Goal: Information Seeking & Learning: Check status

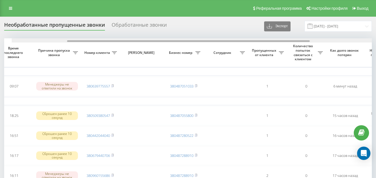
scroll to position [0, 84]
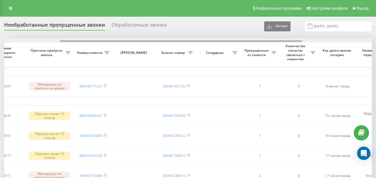
drag, startPoint x: 143, startPoint y: 42, endPoint x: 199, endPoint y: 39, distance: 55.7
click at [199, 39] on div at bounding box center [187, 40] width 367 height 4
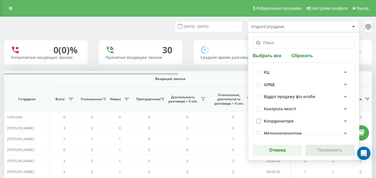
click at [259, 119] on label at bounding box center [258, 119] width 5 height 0
checkbox input "true"
click at [332, 148] on button "Применить" at bounding box center [329, 150] width 49 height 11
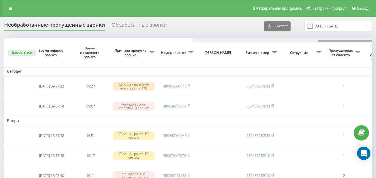
scroll to position [0, 189]
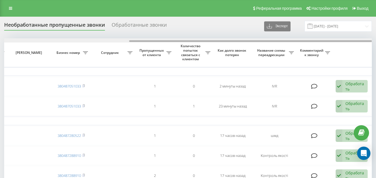
drag, startPoint x: 113, startPoint y: 40, endPoint x: 164, endPoint y: 41, distance: 50.4
click at [164, 41] on div at bounding box center [187, 40] width 367 height 4
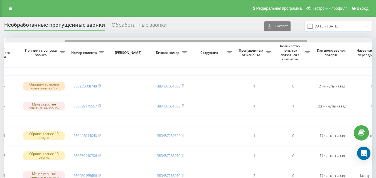
drag, startPoint x: 138, startPoint y: 42, endPoint x: 70, endPoint y: 58, distance: 69.6
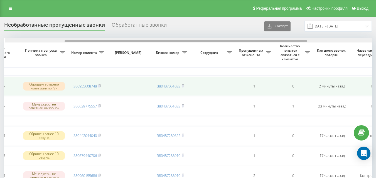
scroll to position [0, 88]
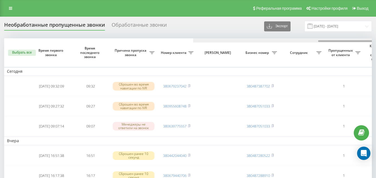
scroll to position [0, 189]
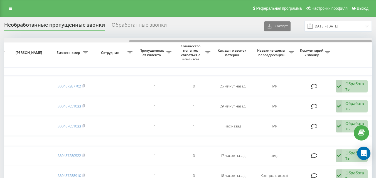
drag, startPoint x: 67, startPoint y: 39, endPoint x: 115, endPoint y: 39, distance: 47.8
click at [115, 39] on div at bounding box center [187, 40] width 367 height 4
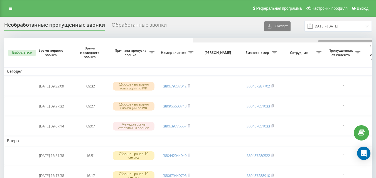
scroll to position [0, 189]
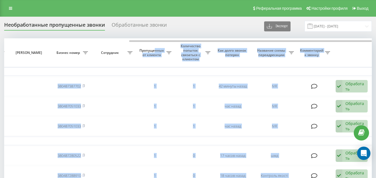
drag, startPoint x: 129, startPoint y: 40, endPoint x: 154, endPoint y: 45, distance: 25.2
click at [134, 68] on td "Сегодня" at bounding box center [93, 71] width 556 height 8
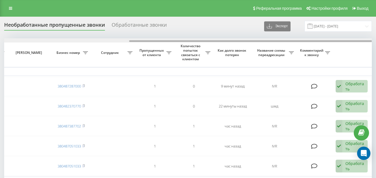
drag, startPoint x: 145, startPoint y: 40, endPoint x: 187, endPoint y: 41, distance: 42.0
click at [188, 41] on div at bounding box center [187, 40] width 367 height 4
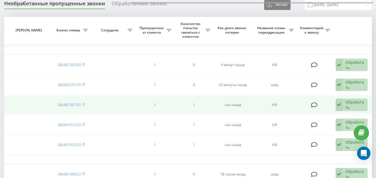
scroll to position [56, 0]
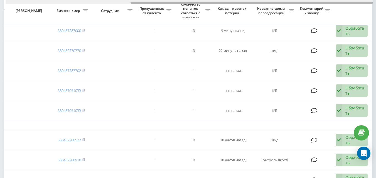
drag, startPoint x: 160, startPoint y: 2, endPoint x: 139, endPoint y: 1, distance: 20.9
click at [136, 2] on div at bounding box center [189, 2] width 367 height 4
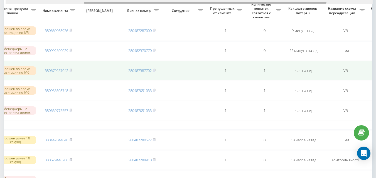
drag, startPoint x: 146, startPoint y: 3, endPoint x: 94, endPoint y: 66, distance: 82.0
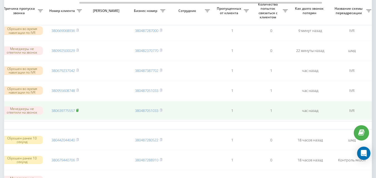
click at [79, 112] on icon at bounding box center [77, 110] width 3 height 3
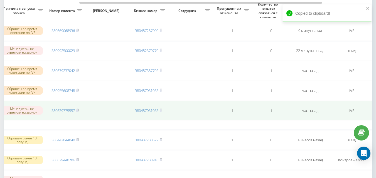
drag, startPoint x: 77, startPoint y: 90, endPoint x: 106, endPoint y: 107, distance: 33.4
click at [77, 90] on rect at bounding box center [77, 91] width 2 height 3
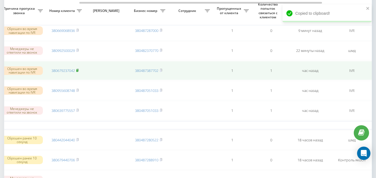
click at [78, 70] on icon at bounding box center [77, 70] width 2 height 3
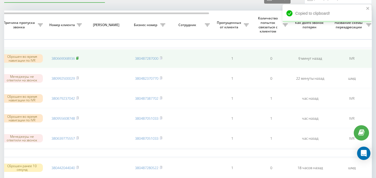
click at [78, 59] on rect at bounding box center [77, 58] width 2 height 3
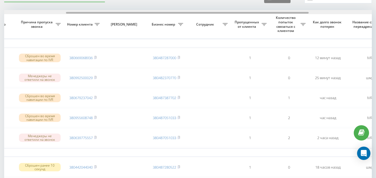
scroll to position [0, 103]
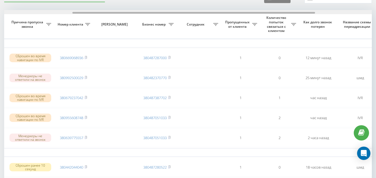
drag, startPoint x: 167, startPoint y: 12, endPoint x: 235, endPoint y: 8, distance: 68.3
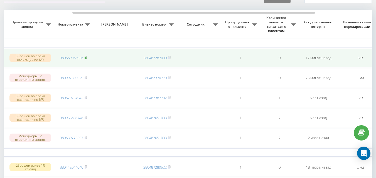
click at [86, 57] on rect at bounding box center [86, 58] width 2 height 3
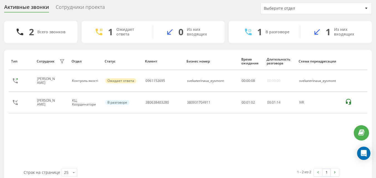
click at [22, 156] on div "Тип Сотрудник фильтра Отдел Статус Клиент Бизнес номер Время ожидания Длительно…" at bounding box center [188, 111] width 359 height 116
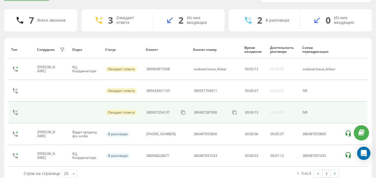
scroll to position [39, 0]
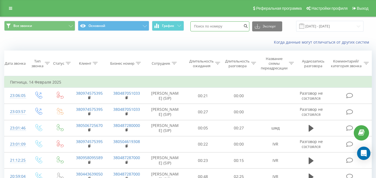
click at [206, 25] on input at bounding box center [219, 26] width 59 height 10
paste input "380669068936"
type input "380669068936"
click at [248, 26] on icon "submit" at bounding box center [245, 25] width 5 height 3
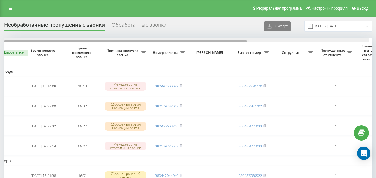
scroll to position [0, 3]
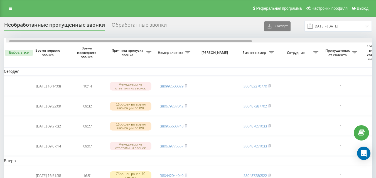
drag, startPoint x: 98, startPoint y: 41, endPoint x: 70, endPoint y: 13, distance: 39.7
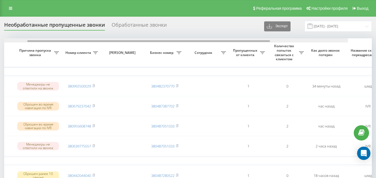
scroll to position [0, 120]
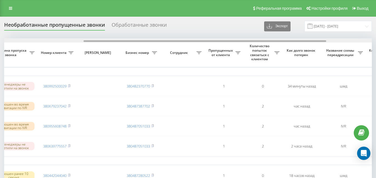
drag, startPoint x: 139, startPoint y: 42, endPoint x: 218, endPoint y: 40, distance: 79.3
click at [218, 40] on div at bounding box center [204, 41] width 243 height 2
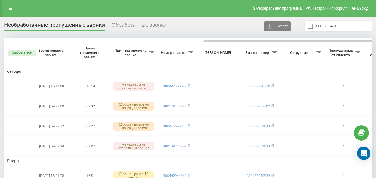
scroll to position [0, 120]
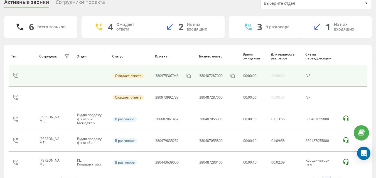
scroll to position [39, 0]
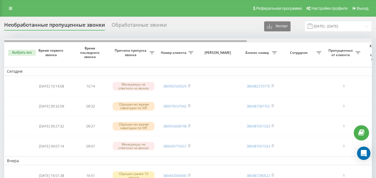
drag, startPoint x: 133, startPoint y: 41, endPoint x: 34, endPoint y: 10, distance: 103.6
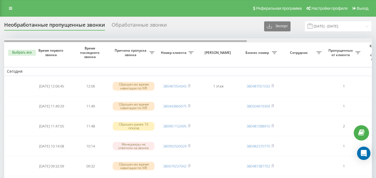
scroll to position [0, 189]
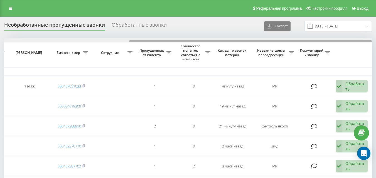
drag, startPoint x: 108, startPoint y: 39, endPoint x: 161, endPoint y: 42, distance: 52.6
click at [161, 42] on div at bounding box center [187, 40] width 367 height 4
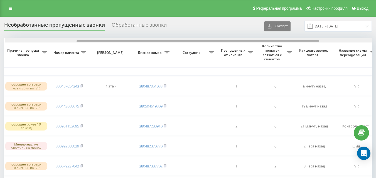
scroll to position [0, 107]
drag, startPoint x: 140, startPoint y: 42, endPoint x: 86, endPoint y: 48, distance: 54.8
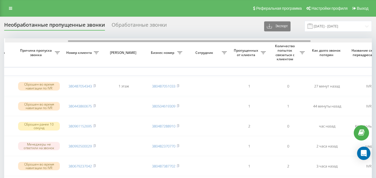
scroll to position [0, 96]
drag, startPoint x: 164, startPoint y: 41, endPoint x: 228, endPoint y: 42, distance: 63.7
click at [228, 42] on div at bounding box center [189, 41] width 243 height 2
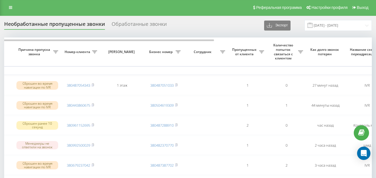
scroll to position [0, 0]
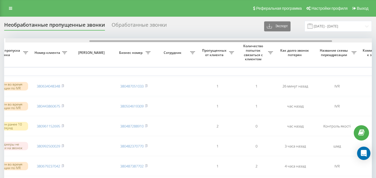
scroll to position [0, 135]
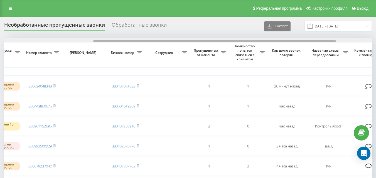
click at [286, 39] on div at bounding box center [187, 40] width 367 height 4
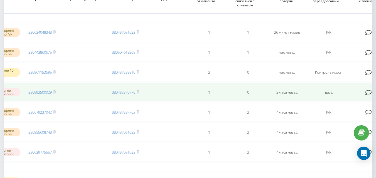
scroll to position [0, 0]
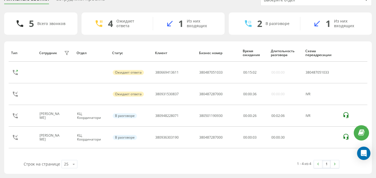
scroll to position [27, 0]
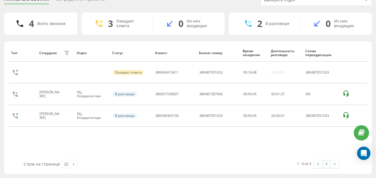
click at [46, 159] on div "Строк на странице 25 10 25 50 100" at bounding box center [101, 164] width 162 height 16
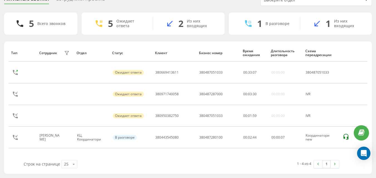
click at [339, 33] on div "1 В разговоре 1 Из них входящих" at bounding box center [300, 24] width 143 height 22
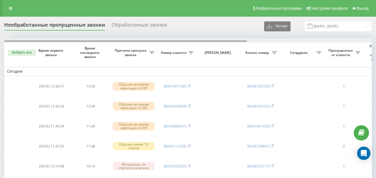
scroll to position [0, 189]
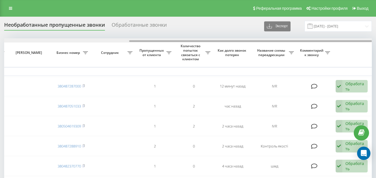
drag, startPoint x: 127, startPoint y: 40, endPoint x: 169, endPoint y: 41, distance: 42.3
click at [169, 41] on div at bounding box center [187, 40] width 367 height 4
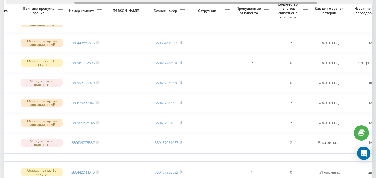
scroll to position [0, 90]
drag, startPoint x: 202, startPoint y: 3, endPoint x: 138, endPoint y: 8, distance: 64.4
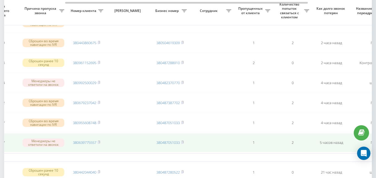
click at [102, 141] on td "380639775557" at bounding box center [86, 143] width 39 height 19
click at [99, 144] on rect at bounding box center [99, 143] width 2 height 3
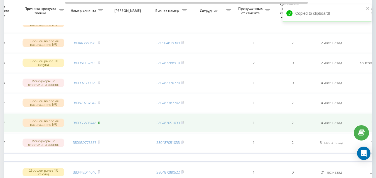
click at [99, 122] on rect at bounding box center [99, 123] width 2 height 3
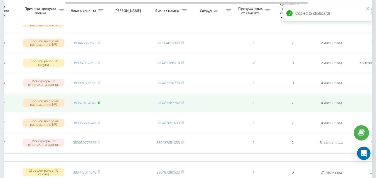
click at [99, 103] on rect at bounding box center [99, 103] width 2 height 3
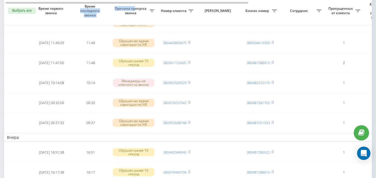
drag, startPoint x: 96, startPoint y: 4, endPoint x: 136, endPoint y: 8, distance: 39.6
click at [136, 8] on tr "Выбрать все Время первого звонка Время последнего звонка Причина пропуска звонк…" at bounding box center [282, 11] width 556 height 29
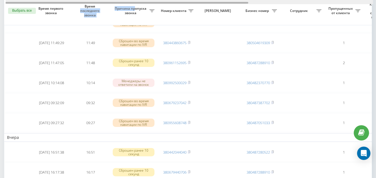
scroll to position [0, 189]
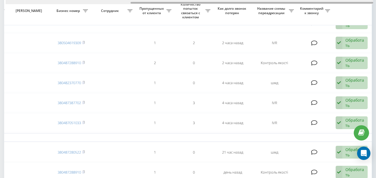
drag, startPoint x: 134, startPoint y: 4, endPoint x: 167, endPoint y: 3, distance: 32.3
click at [167, 3] on div at bounding box center [189, 2] width 367 height 4
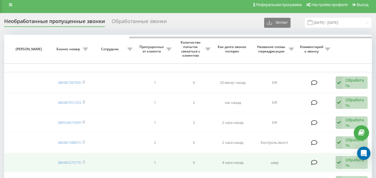
scroll to position [0, 0]
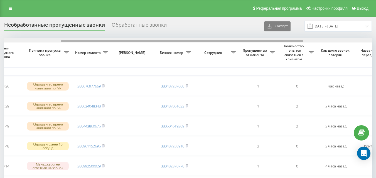
scroll to position [0, 87]
drag, startPoint x: 199, startPoint y: 41, endPoint x: 250, endPoint y: 53, distance: 52.0
click at [256, 42] on div at bounding box center [182, 41] width 243 height 2
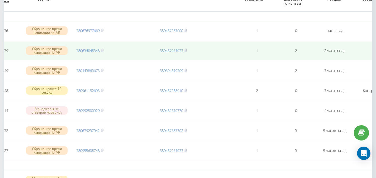
scroll to position [0, 0]
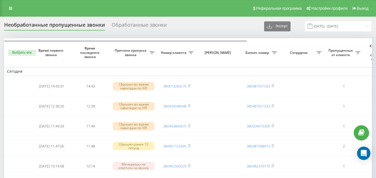
scroll to position [0, 189]
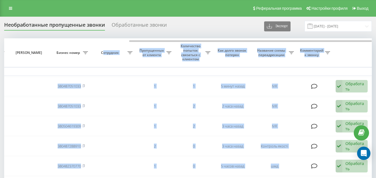
drag, startPoint x: 75, startPoint y: 40, endPoint x: 103, endPoint y: 46, distance: 28.4
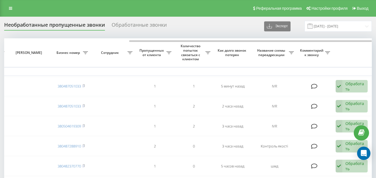
click at [84, 66] on th "Бизнес номер" at bounding box center [71, 52] width 39 height 29
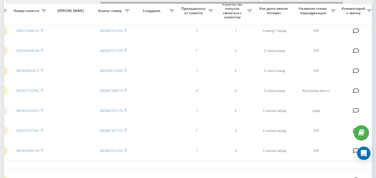
scroll to position [0, 144]
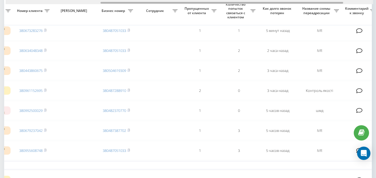
drag, startPoint x: 136, startPoint y: 3, endPoint x: 107, endPoint y: 3, distance: 29.8
click at [107, 3] on div at bounding box center [221, 3] width 243 height 2
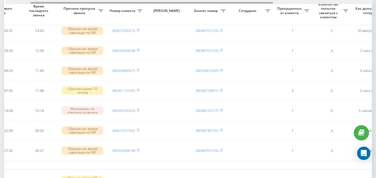
scroll to position [0, 53]
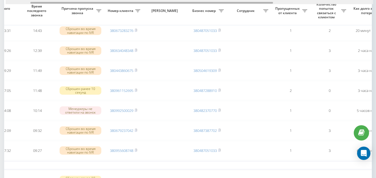
drag, startPoint x: 161, startPoint y: 2, endPoint x: 196, endPoint y: 2, distance: 35.0
click at [196, 2] on div at bounding box center [151, 3] width 243 height 2
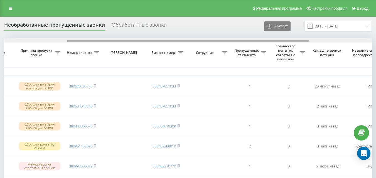
scroll to position [0, 94]
drag, startPoint x: 150, startPoint y: 41, endPoint x: 177, endPoint y: 41, distance: 27.3
click at [177, 41] on div at bounding box center [187, 41] width 243 height 2
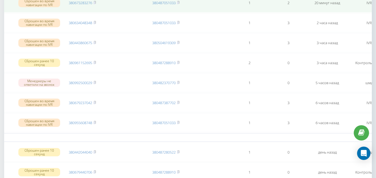
scroll to position [0, 0]
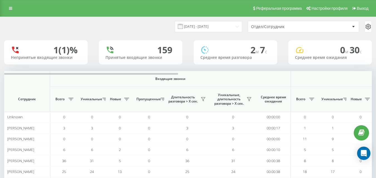
click at [260, 26] on div "Отдел/Сотрудник" at bounding box center [284, 26] width 66 height 5
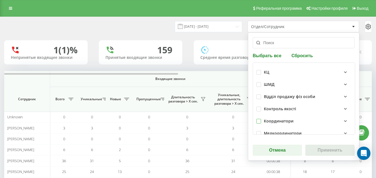
click at [260, 119] on label at bounding box center [258, 119] width 5 height 0
checkbox input "true"
click at [323, 148] on button "Применить" at bounding box center [329, 150] width 49 height 11
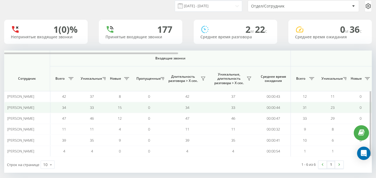
scroll to position [26, 0]
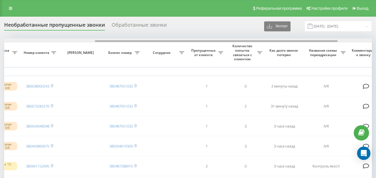
scroll to position [0, 137]
drag, startPoint x: 89, startPoint y: 41, endPoint x: 179, endPoint y: 38, distance: 90.5
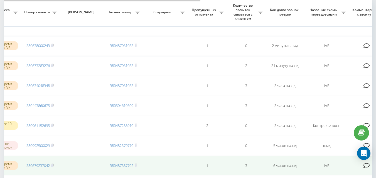
scroll to position [28, 0]
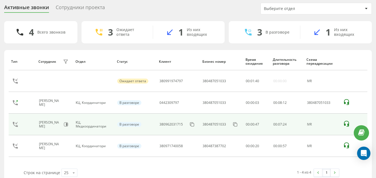
scroll to position [27, 0]
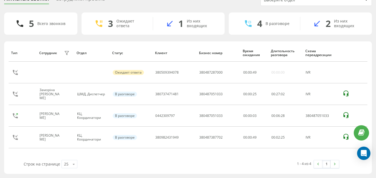
click at [131, 6] on div "Активные звонки Сотрудники проекта Выберите отдел 5 Всего звонков 3 Ожидает отв…" at bounding box center [187, 84] width 367 height 180
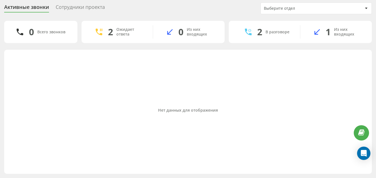
scroll to position [18, 0]
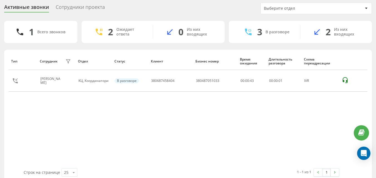
click at [31, 120] on div "Тип Сотрудник фильтра Отдел Статус Клиент Бизнес номер Время ожидания Длительно…" at bounding box center [188, 111] width 359 height 116
click at [36, 126] on div "Тип Сотрудник фильтра Отдел Статус Клиент Бизнес номер Время ожидания Длительно…" at bounding box center [188, 111] width 359 height 116
click at [34, 133] on div "Тип Сотрудник фильтра Отдел Статус Клиент Бизнес номер Время ожидания Длительно…" at bounding box center [188, 111] width 359 height 116
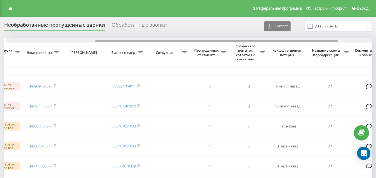
scroll to position [0, 146]
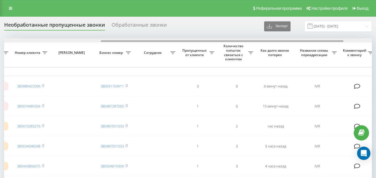
drag, startPoint x: 171, startPoint y: 41, endPoint x: 260, endPoint y: 43, distance: 89.3
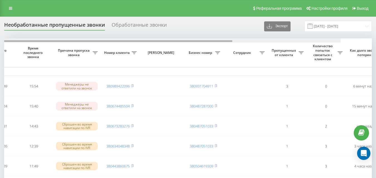
scroll to position [0, 0]
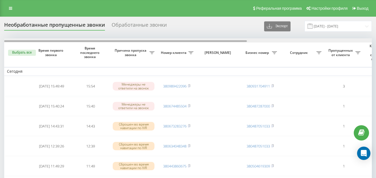
drag, startPoint x: 177, startPoint y: 41, endPoint x: 44, endPoint y: 51, distance: 133.1
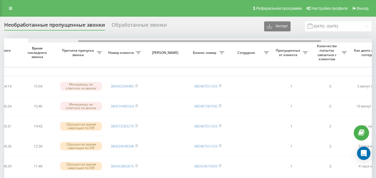
scroll to position [0, 117]
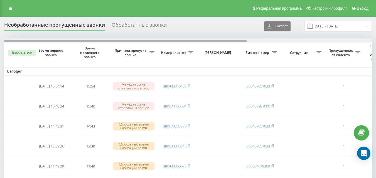
scroll to position [0, 189]
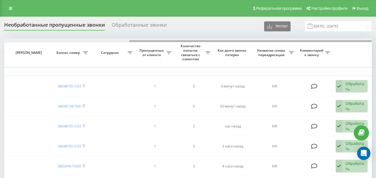
drag, startPoint x: 88, startPoint y: 40, endPoint x: 137, endPoint y: 39, distance: 48.4
click at [137, 39] on div at bounding box center [187, 40] width 367 height 4
drag, startPoint x: 137, startPoint y: 39, endPoint x: 120, endPoint y: 40, distance: 16.7
click at [120, 40] on div at bounding box center [187, 40] width 367 height 4
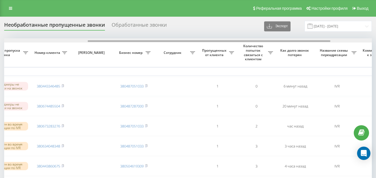
scroll to position [0, 126]
drag, startPoint x: 131, startPoint y: 41, endPoint x: 95, endPoint y: 40, distance: 36.5
click at [95, 40] on div at bounding box center [188, 40] width 367 height 4
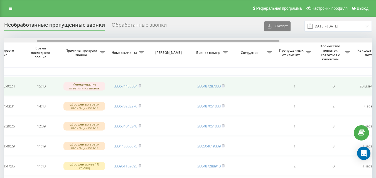
drag, startPoint x: 166, startPoint y: 41, endPoint x: 154, endPoint y: 91, distance: 51.5
click at [198, 39] on div at bounding box center [187, 40] width 367 height 4
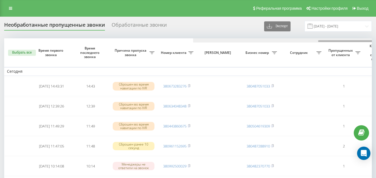
scroll to position [0, 189]
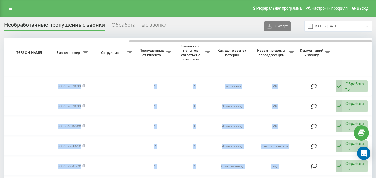
drag, startPoint x: 145, startPoint y: 39, endPoint x: 183, endPoint y: 38, distance: 38.1
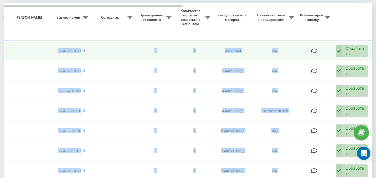
scroll to position [56, 0]
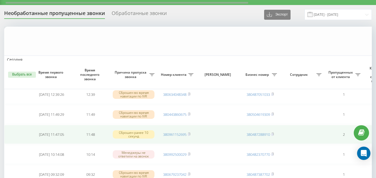
scroll to position [83, 0]
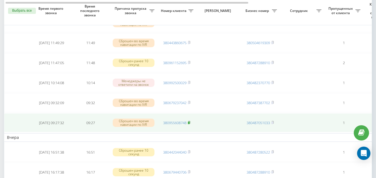
click at [189, 122] on rect at bounding box center [189, 123] width 2 height 3
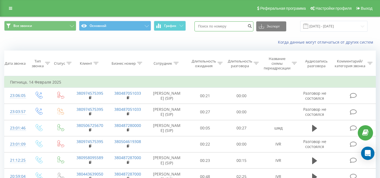
click at [228, 24] on input at bounding box center [223, 26] width 59 height 10
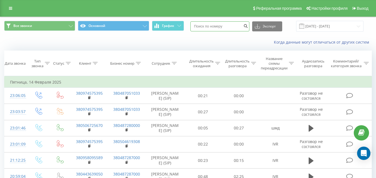
paste input "380955608748"
type input "380955608748"
click at [249, 31] on button "submit" at bounding box center [246, 26] width 8 height 10
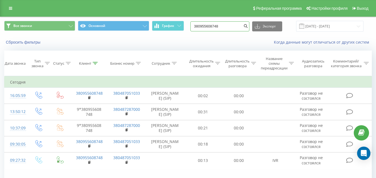
click at [203, 26] on input "380955608748" at bounding box center [219, 26] width 59 height 10
type input "0955608748"
click at [249, 28] on button "submit" at bounding box center [246, 26] width 8 height 10
click at [243, 25] on input "0955608748" at bounding box center [219, 26] width 59 height 10
drag, startPoint x: 238, startPoint y: 24, endPoint x: 181, endPoint y: 25, distance: 57.0
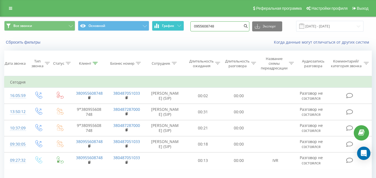
click at [181, 25] on div "Все звонки Основной График 0955608748 Экспорт .csv .xls .xlsx 19.06.2025 - 19.0…" at bounding box center [187, 26] width 367 height 11
paste input "38"
type input "380955608748"
click at [248, 26] on icon "submit" at bounding box center [245, 25] width 5 height 3
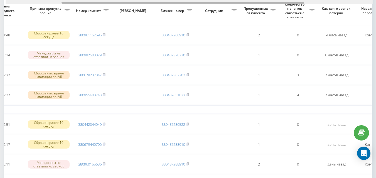
scroll to position [0, 82]
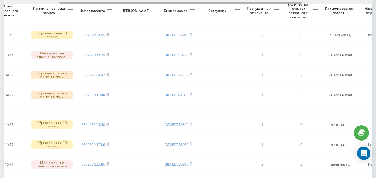
drag, startPoint x: 178, startPoint y: 2, endPoint x: 232, endPoint y: 6, distance: 54.1
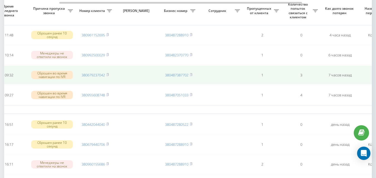
click at [110, 75] on td "380679237042" at bounding box center [95, 75] width 39 height 19
click at [109, 76] on icon at bounding box center [107, 74] width 3 height 3
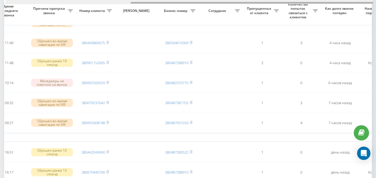
scroll to position [0, 189]
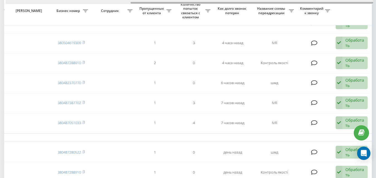
drag, startPoint x: 206, startPoint y: 2, endPoint x: 209, endPoint y: 2, distance: 3.7
click at [209, 2] on div at bounding box center [189, 2] width 367 height 4
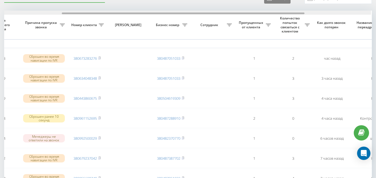
scroll to position [0, 89]
drag, startPoint x: 145, startPoint y: 14, endPoint x: 81, endPoint y: 36, distance: 68.3
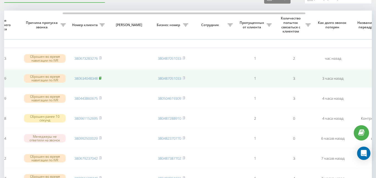
click at [101, 77] on rect at bounding box center [100, 78] width 2 height 3
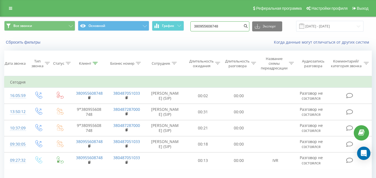
drag, startPoint x: 229, startPoint y: 26, endPoint x: 193, endPoint y: 27, distance: 36.4
click at [193, 27] on div "Все звонки Основной График 380955608748 Экспорт .csv .xls .xlsx 19.06.2025 - 19…" at bounding box center [187, 26] width 367 height 11
paste input "6340483"
type input "380634048348"
click at [248, 25] on icon "submit" at bounding box center [245, 25] width 5 height 3
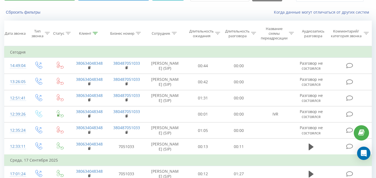
scroll to position [83, 0]
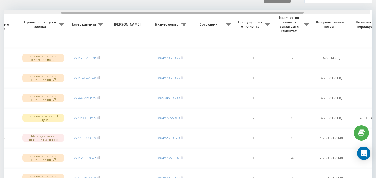
scroll to position [0, 89]
drag, startPoint x: 91, startPoint y: 13, endPoint x: 147, endPoint y: 13, distance: 56.5
click at [147, 13] on div at bounding box center [184, 13] width 243 height 2
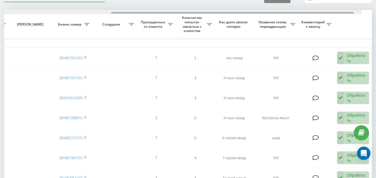
scroll to position [0, 189]
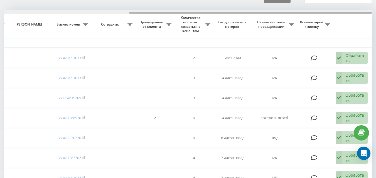
drag, startPoint x: 268, startPoint y: 13, endPoint x: 380, endPoint y: 71, distance: 125.8
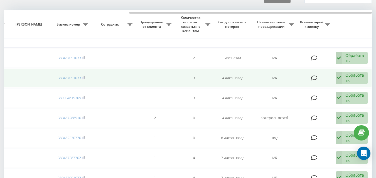
click at [359, 78] on div "Обработать" at bounding box center [354, 78] width 19 height 11
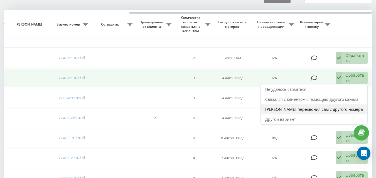
click at [343, 108] on span "Клиент перезвонил сам с другого номера" at bounding box center [314, 109] width 98 height 5
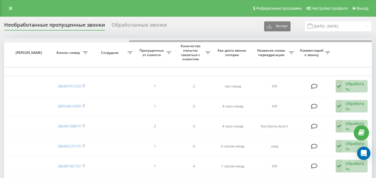
drag, startPoint x: 180, startPoint y: 40, endPoint x: 318, endPoint y: 32, distance: 138.2
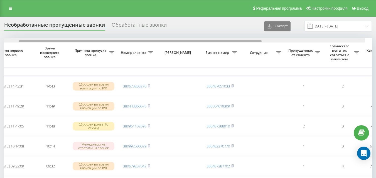
scroll to position [0, 26]
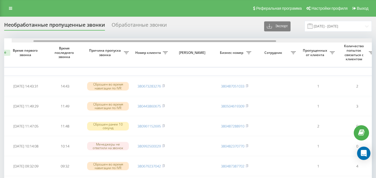
drag, startPoint x: 160, startPoint y: 42, endPoint x: 29, endPoint y: 8, distance: 134.9
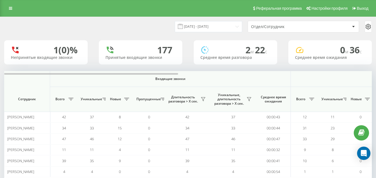
click at [262, 31] on div "Отдел/Сотрудник" at bounding box center [303, 26] width 111 height 11
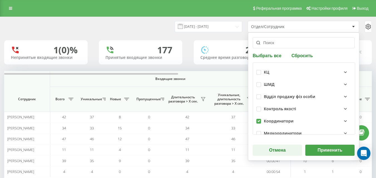
click at [317, 149] on button "Применить" at bounding box center [329, 150] width 49 height 11
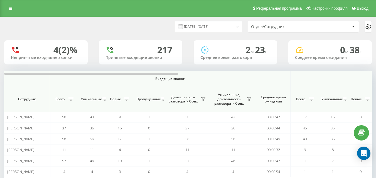
click at [275, 31] on div "Отдел/Сотрудник" at bounding box center [303, 26] width 111 height 11
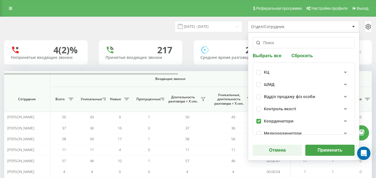
click at [318, 153] on button "Применить" at bounding box center [329, 150] width 49 height 11
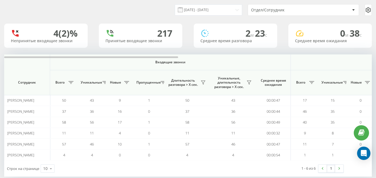
scroll to position [26, 0]
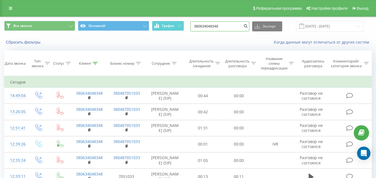
drag, startPoint x: 236, startPoint y: 25, endPoint x: 195, endPoint y: 33, distance: 41.9
click at [195, 34] on div "Все звонки Основной График 380634048348 Экспорт .csv .xls .xlsx 19.06.2025 - 19…" at bounding box center [187, 26] width 375 height 19
paste input "0995401267"
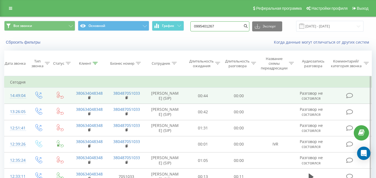
type input "0995401267"
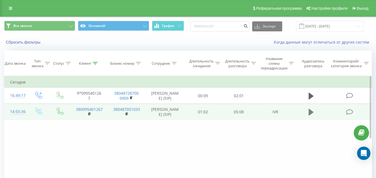
click at [308, 117] on button at bounding box center [311, 112] width 8 height 8
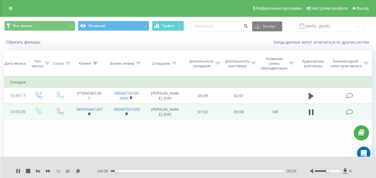
click at [172, 172] on div "- 04:58 00:09 00:09" at bounding box center [197, 172] width 200 height 6
click at [174, 171] on div "01:52" at bounding box center [197, 172] width 173 height 2
click at [312, 115] on icon at bounding box center [313, 112] width 2 height 6
click at [19, 170] on icon at bounding box center [18, 171] width 4 height 4
click at [189, 171] on div "02:11" at bounding box center [197, 172] width 173 height 2
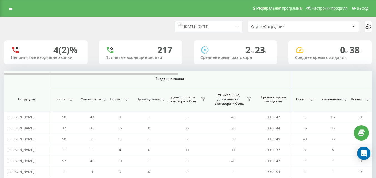
click at [279, 28] on div "Отдел/Сотрудник" at bounding box center [284, 26] width 66 height 5
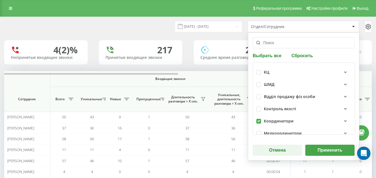
click at [315, 147] on button "Применить" at bounding box center [329, 150] width 49 height 11
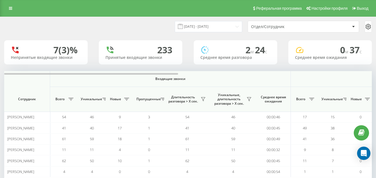
click at [266, 30] on div "Отдел/Сотрудник" at bounding box center [303, 26] width 111 height 11
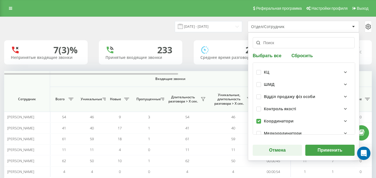
click at [233, 36] on div "19.09.2025 - 19.09.2025 Отдел/Сотрудник Выбрать все Сбросить КЦ ШМД Відділ прод…" at bounding box center [187, 26] width 375 height 19
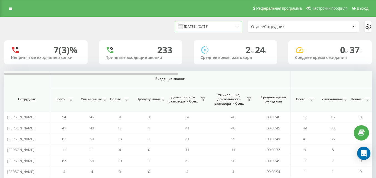
click at [229, 28] on input "19.09.2025 - 19.09.2025" at bounding box center [208, 26] width 67 height 11
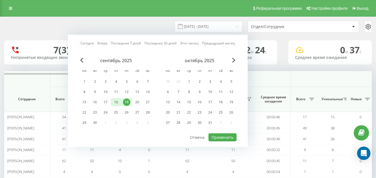
click at [117, 100] on div "18" at bounding box center [115, 102] width 7 height 7
click at [224, 137] on button "Применить" at bounding box center [222, 138] width 28 height 8
type input "18.09.2025 - 18.09.2025"
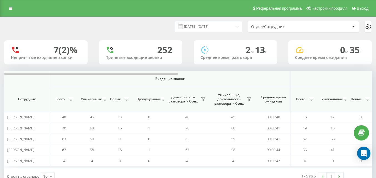
scroll to position [18, 0]
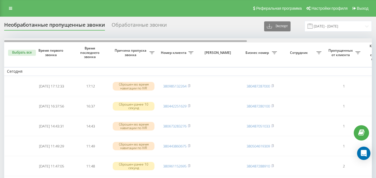
drag, startPoint x: 0, startPoint y: 0, endPoint x: 58, endPoint y: 68, distance: 89.0
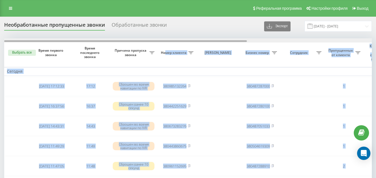
drag, startPoint x: 169, startPoint y: 45, endPoint x: 252, endPoint y: 43, distance: 82.6
click at [233, 42] on div at bounding box center [187, 40] width 367 height 4
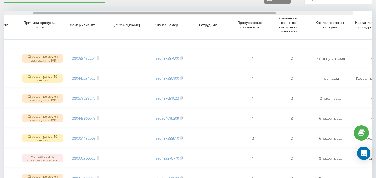
scroll to position [0, 72]
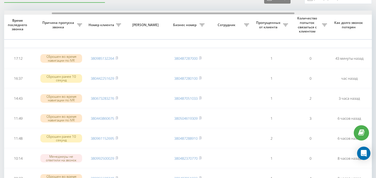
drag, startPoint x: 144, startPoint y: 13, endPoint x: 75, endPoint y: 20, distance: 68.8
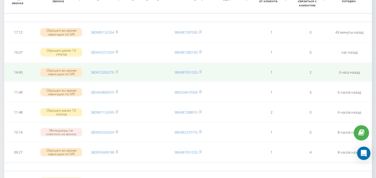
scroll to position [0, 0]
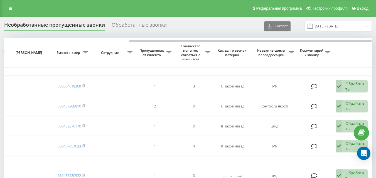
click at [125, 59] on th "Сотрудник" at bounding box center [113, 52] width 45 height 29
